Goal: Task Accomplishment & Management: Complete application form

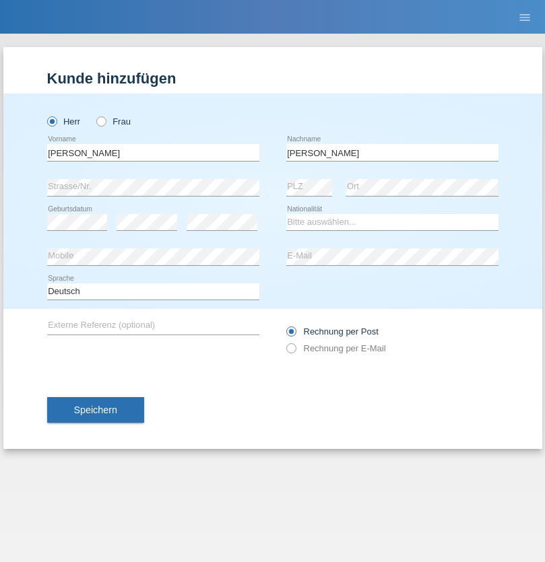
type input "Gheorghe"
select select "RO"
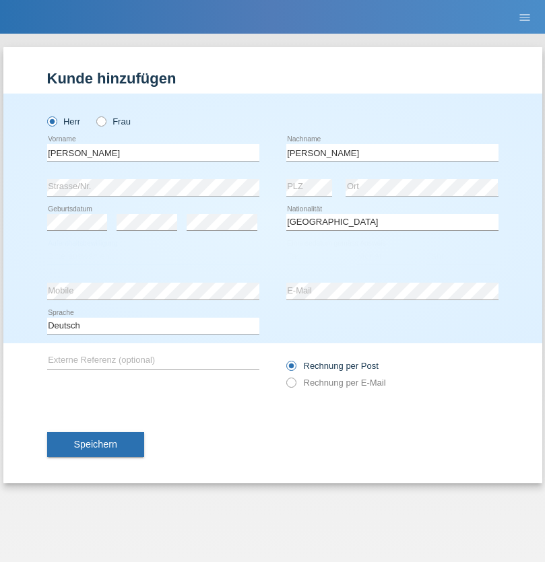
select select "C"
select select "24"
select select "04"
select select "2021"
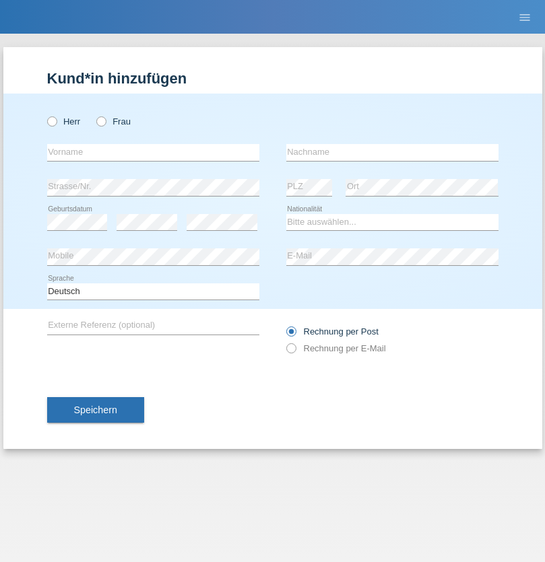
radio input "true"
click at [153, 152] on input "text" at bounding box center [153, 152] width 212 height 17
type input "[PERSON_NAME]"
click at [392, 152] on input "text" at bounding box center [392, 152] width 212 height 17
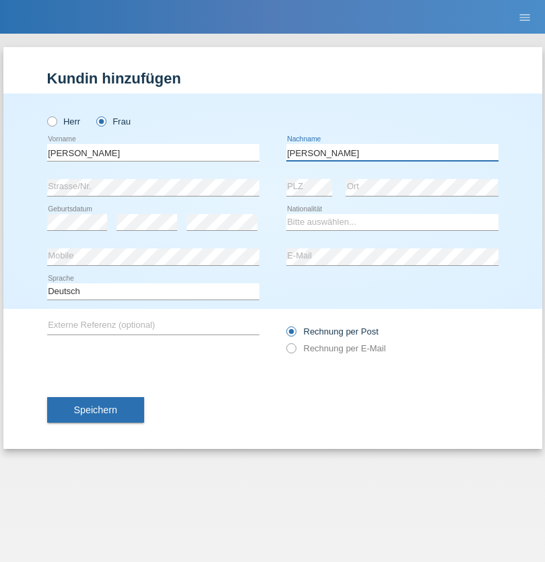
type input "[PERSON_NAME]"
select select "CH"
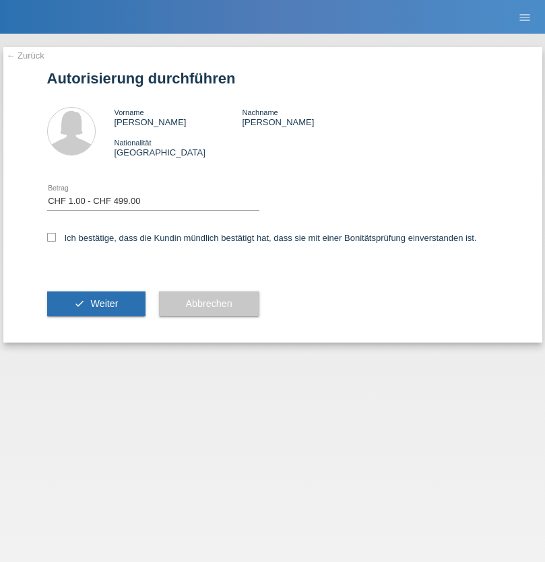
select select "1"
checkbox input "true"
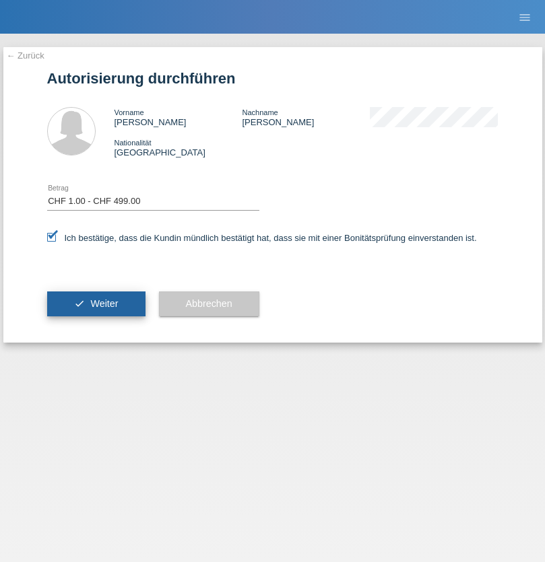
click at [96, 304] on span "Weiter" at bounding box center [104, 303] width 28 height 11
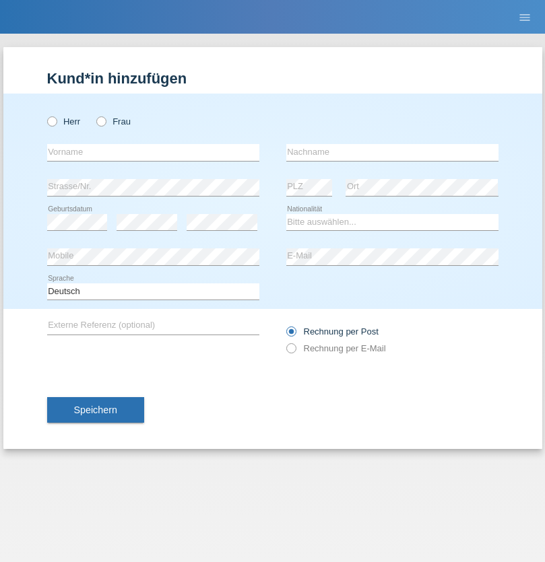
radio input "true"
click at [153, 152] on input "text" at bounding box center [153, 152] width 212 height 17
type input "[PERSON_NAME]"
click at [392, 152] on input "text" at bounding box center [392, 152] width 212 height 17
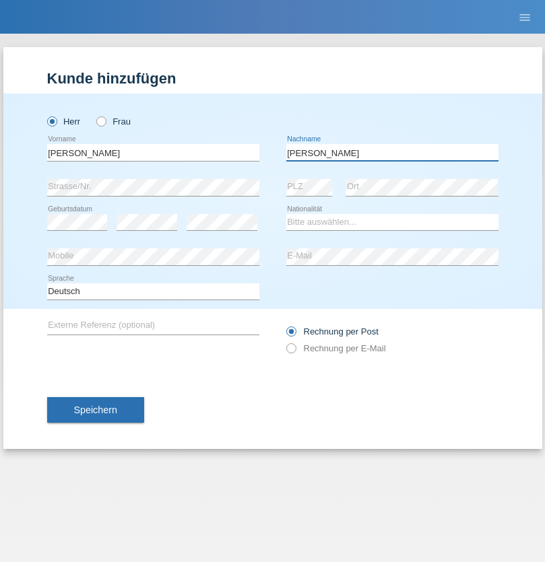
type input "[PERSON_NAME]"
select select "CH"
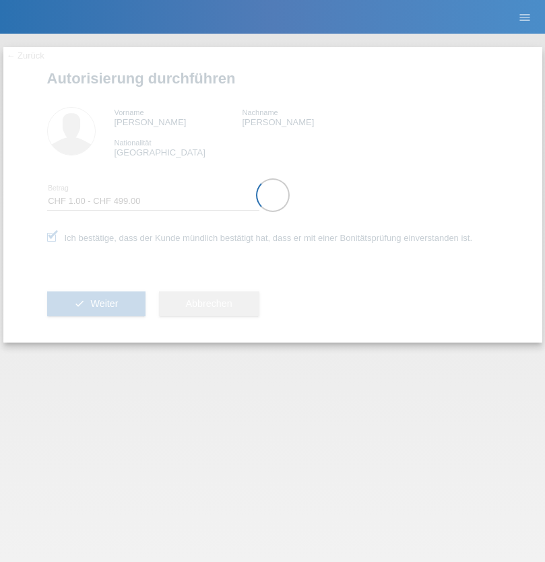
select select "1"
